Goal: Obtain resource: Obtain resource

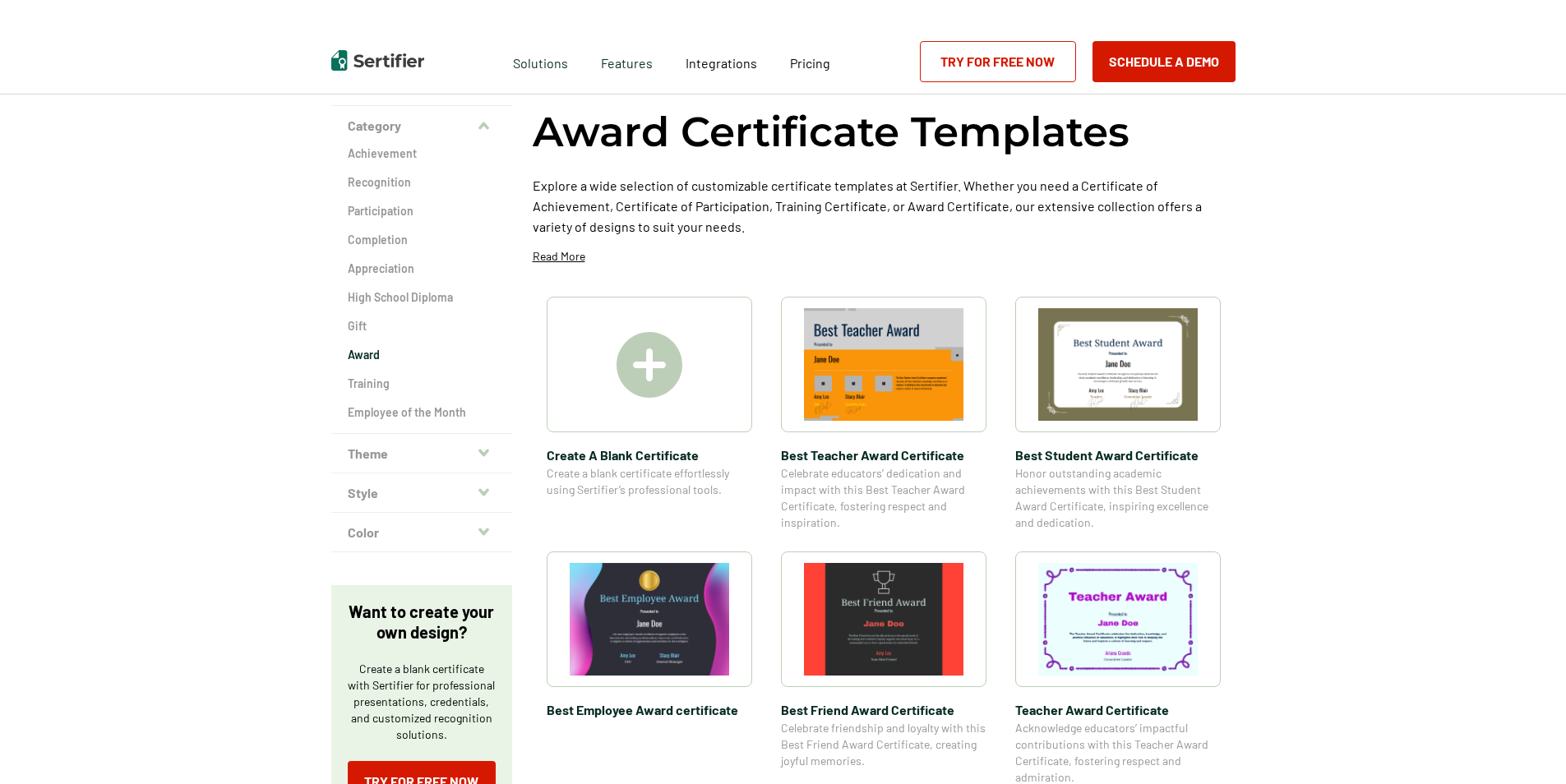
scroll to position [164, 0]
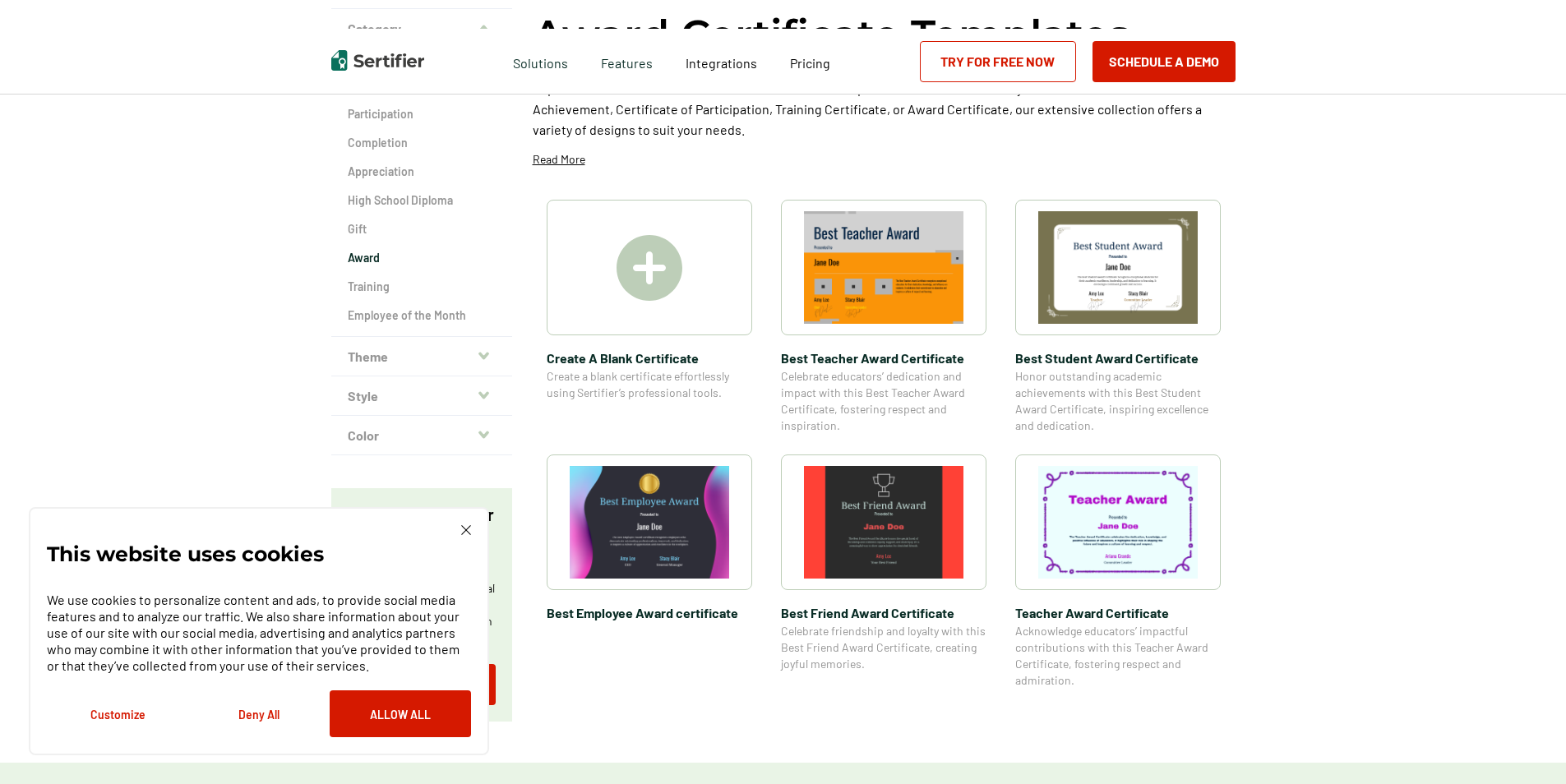
click at [1139, 250] on img at bounding box center [1118, 267] width 160 height 113
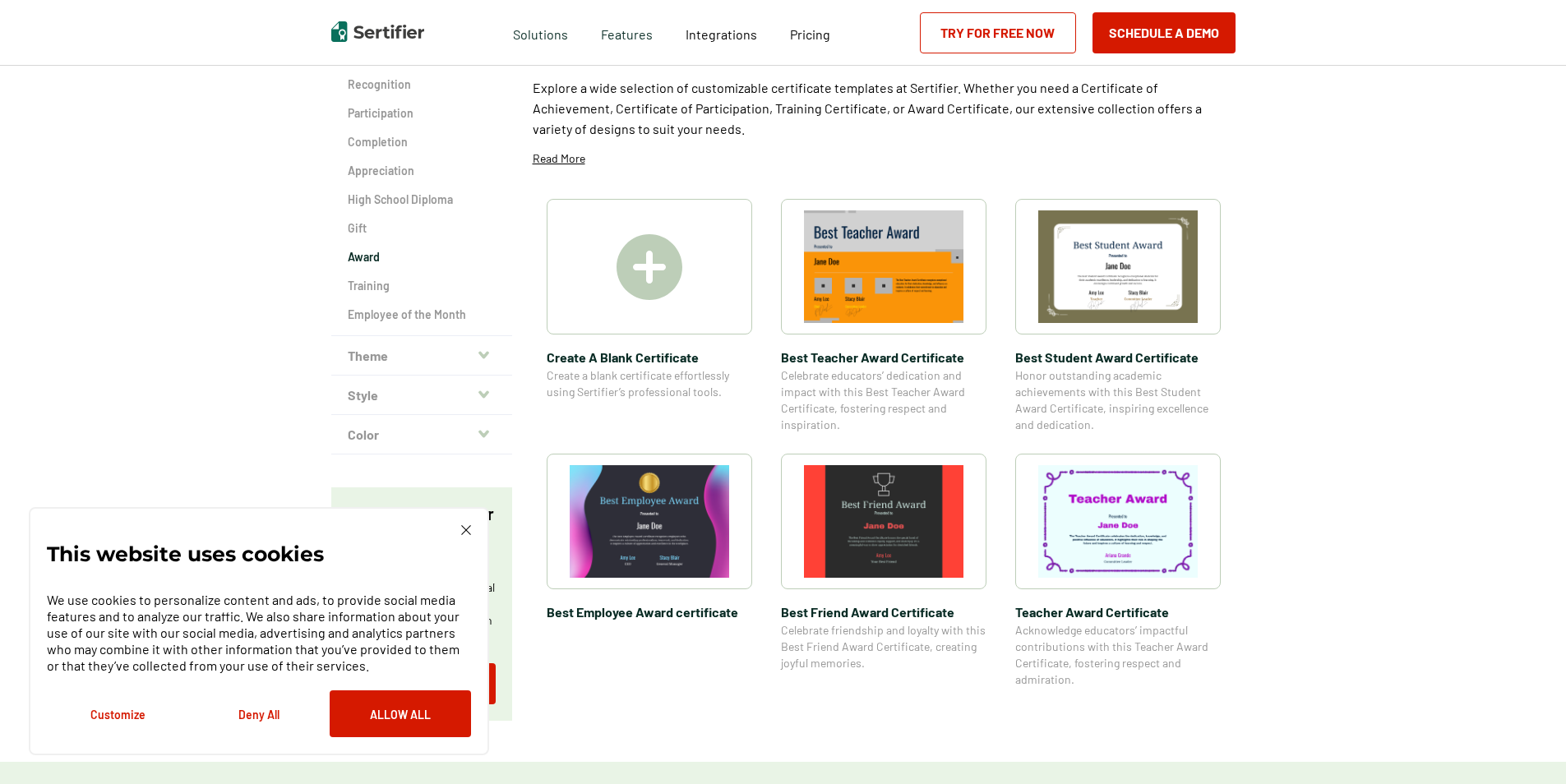
scroll to position [164, 0]
click at [645, 270] on img at bounding box center [650, 268] width 66 height 66
